Goal: Check status

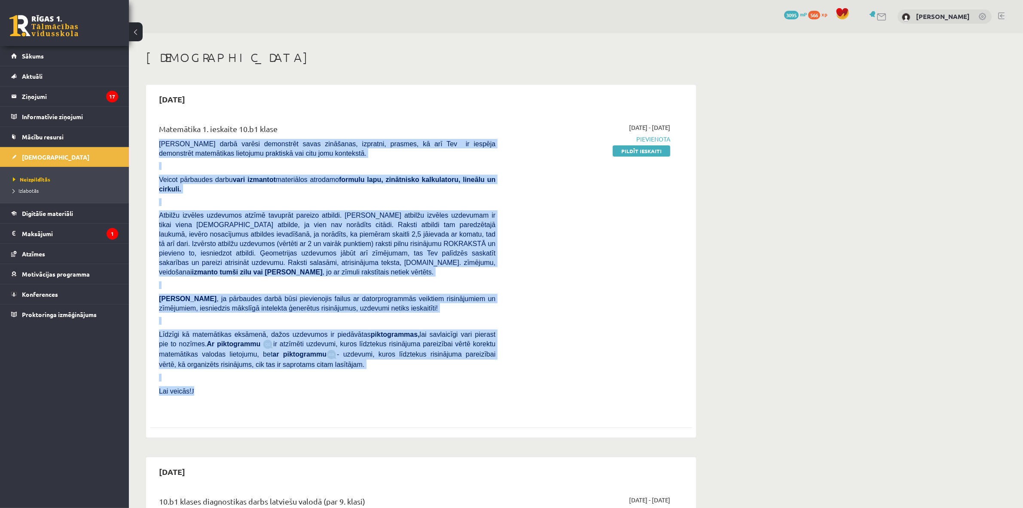
drag, startPoint x: 155, startPoint y: 142, endPoint x: 347, endPoint y: 367, distance: 295.7
click at [347, 226] on div "Matemātika 1. ieskaite 10.b1 klase Pārbaudes darbā varēsi demonstrēt savas zinā…" at bounding box center [327, 268] width 349 height 291
copy div "Pārbaudes darbā varēsi demonstrēt savas zināšanas, izpratni, prasmes, kā arī Te…"
drag, startPoint x: 646, startPoint y: 150, endPoint x: 615, endPoint y: 53, distance: 102.2
click at [490, 150] on link "Pildīt ieskaiti" at bounding box center [642, 150] width 58 height 11
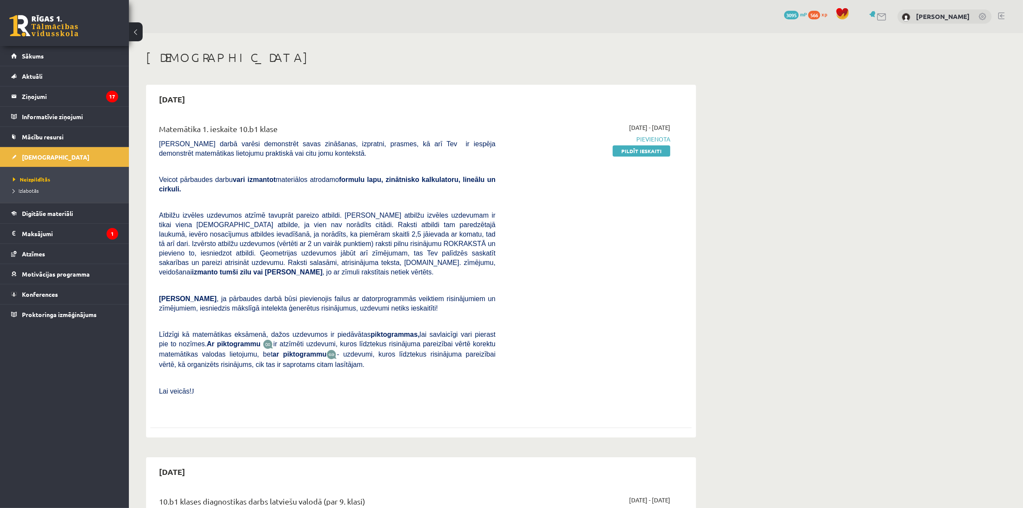
click at [490, 226] on div "2025-10-01 - 2025-10-15 Pievienota Pildīt ieskaiti" at bounding box center [589, 268] width 175 height 291
click at [57, 226] on legend "Maksājumi 1" at bounding box center [70, 233] width 96 height 20
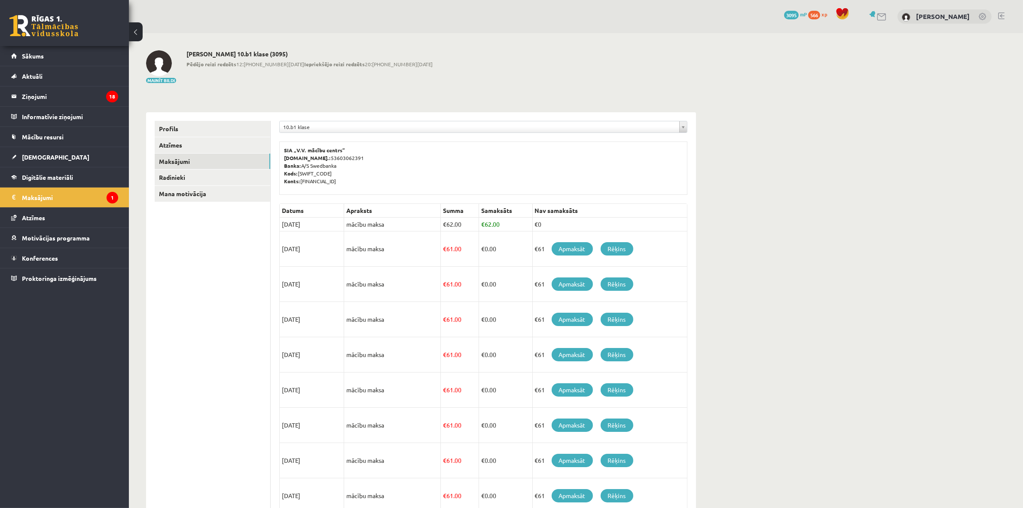
click at [51, 15] on link at bounding box center [43, 25] width 69 height 21
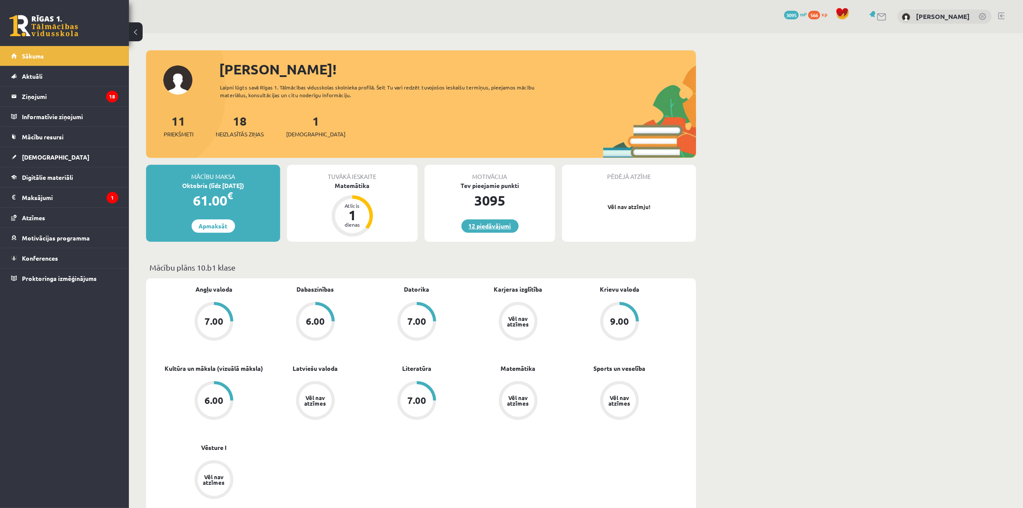
click at [492, 222] on link "12 piedāvājumi" at bounding box center [490, 225] width 57 height 13
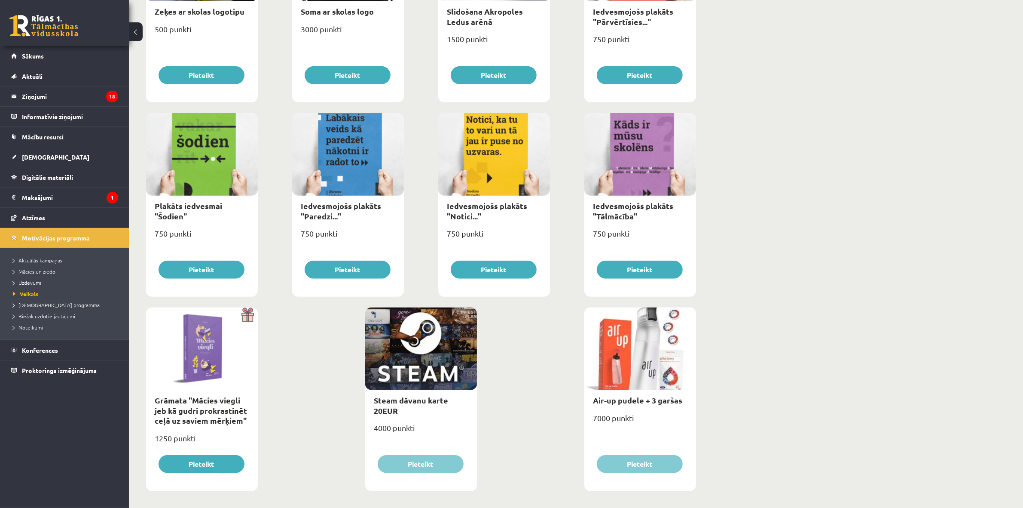
scroll to position [813, 0]
